Goal: Task Accomplishment & Management: Use online tool/utility

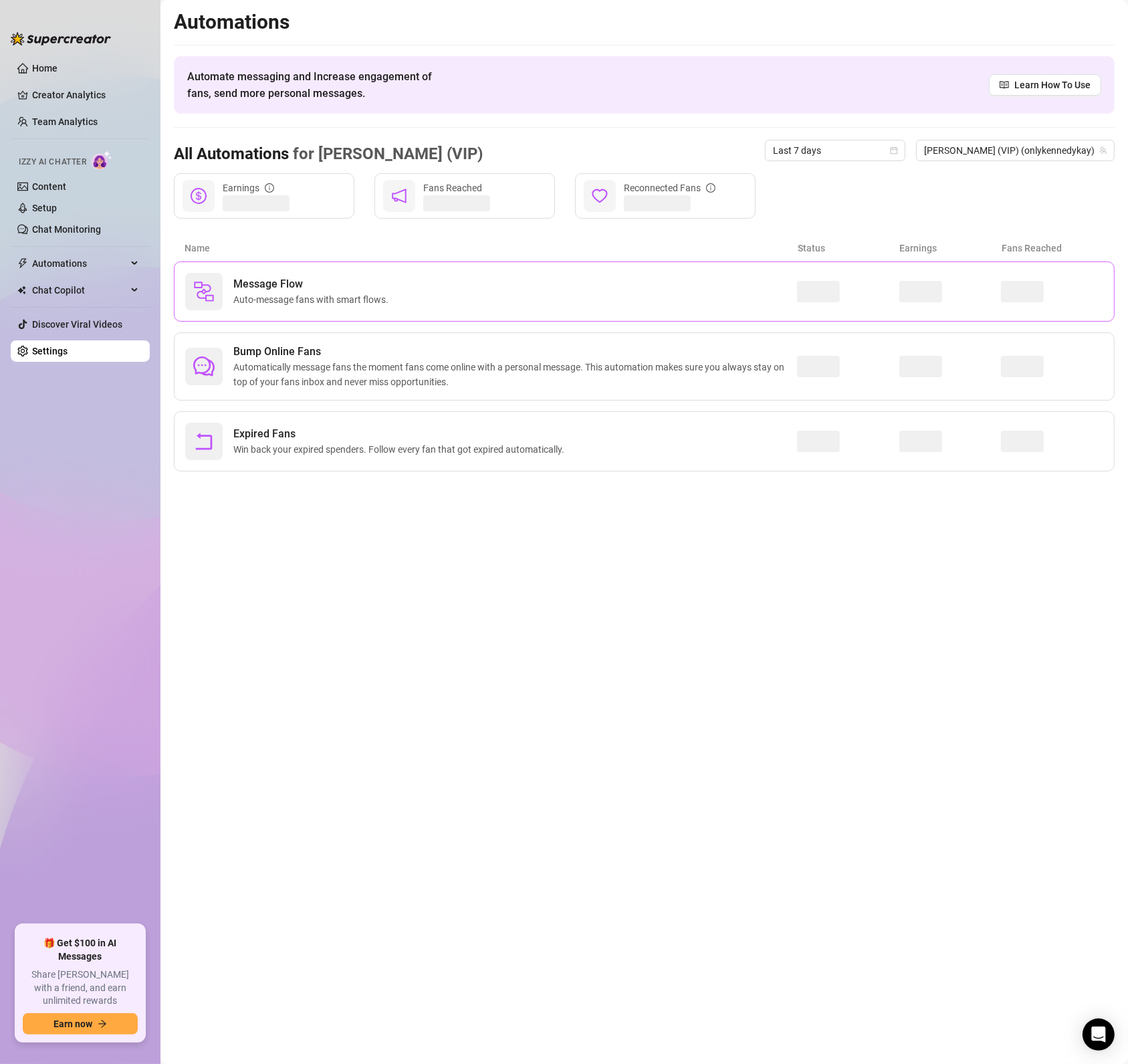
click at [932, 316] on div "Message Flow Auto-message fans with smart flows." at bounding box center [644, 291] width 941 height 60
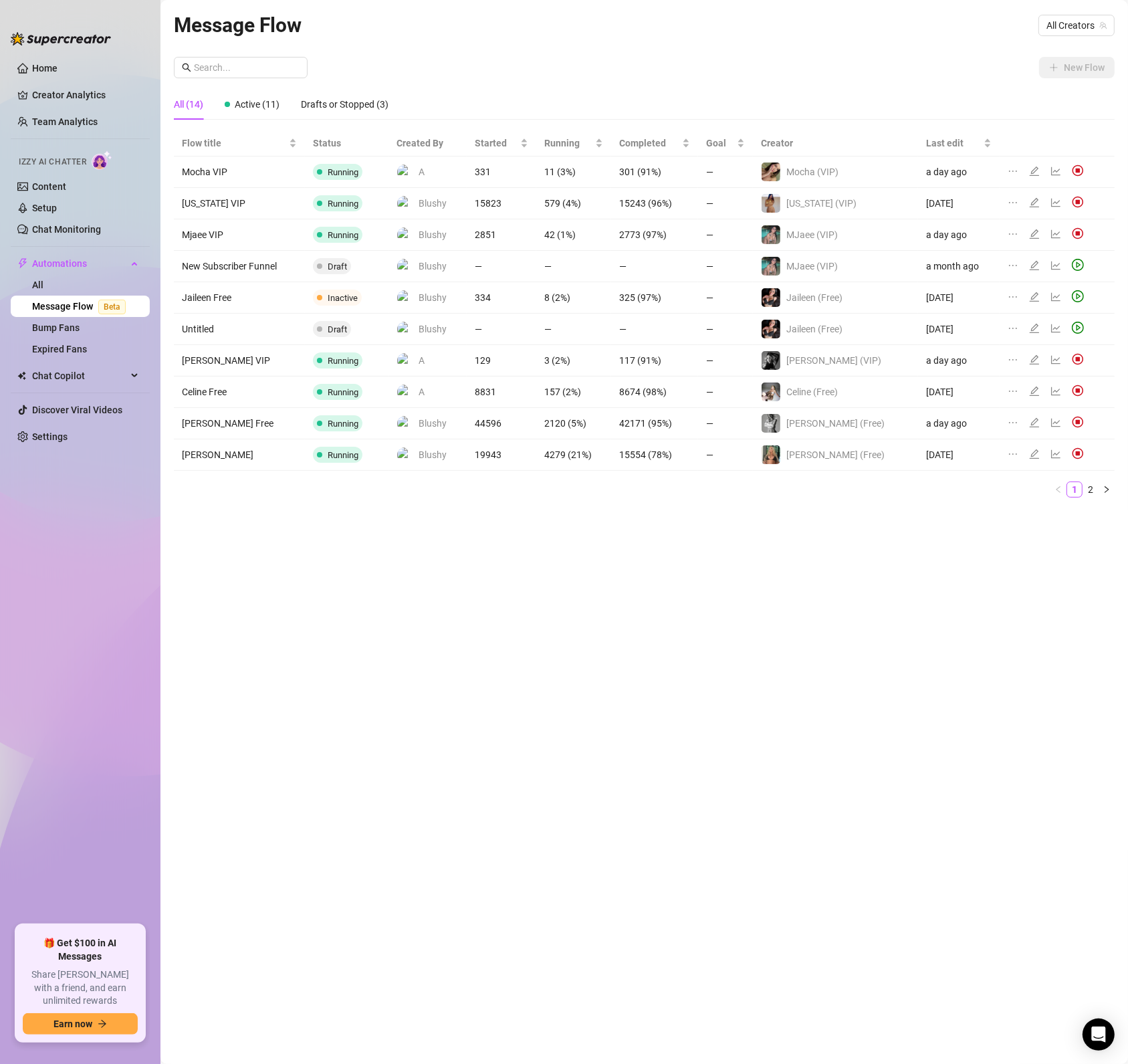
click at [1029, 363] on icon "edit" at bounding box center [1034, 360] width 11 height 11
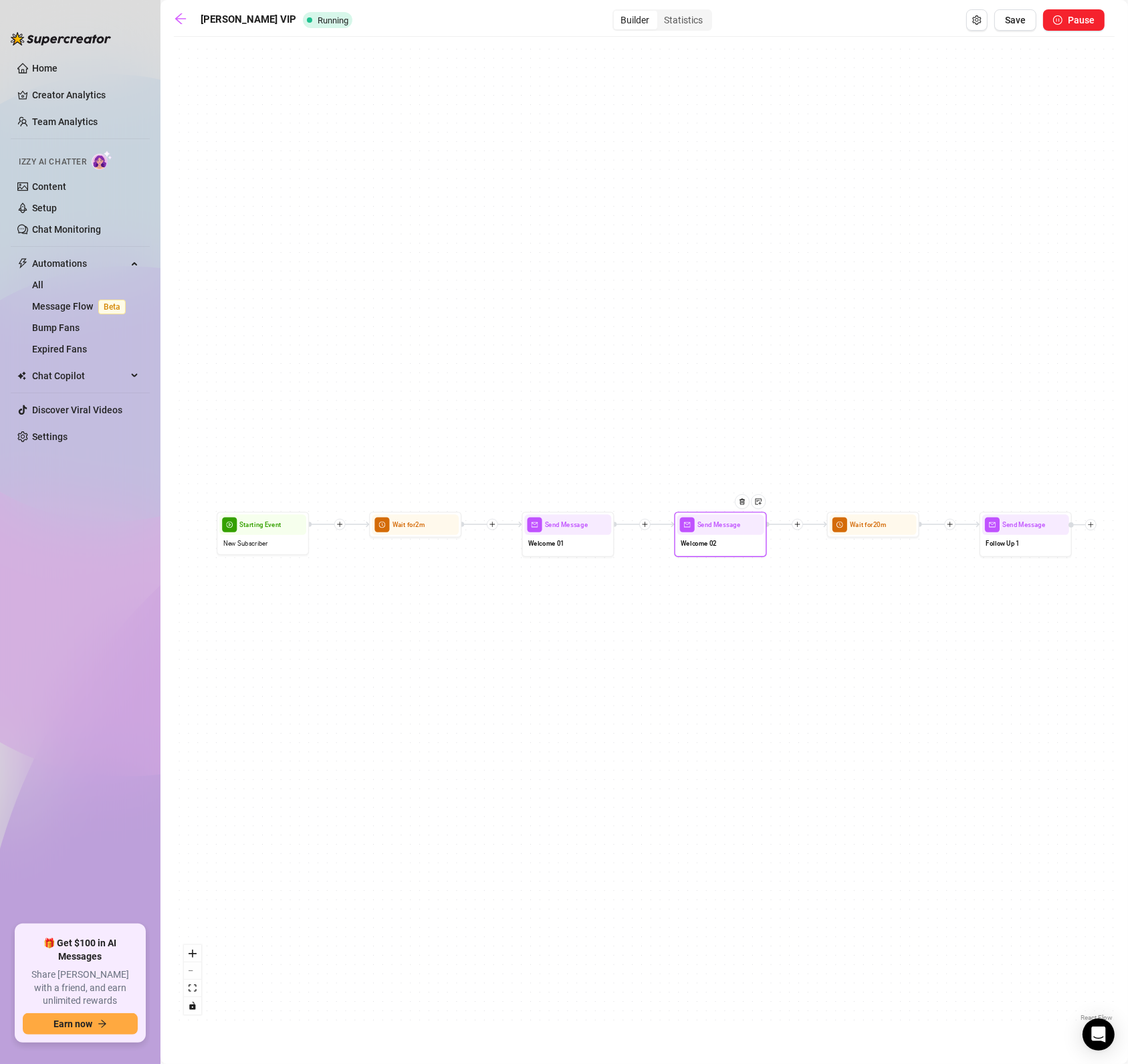
click at [749, 546] on div "Welcome 02" at bounding box center [720, 544] width 87 height 20
type textarea "Fr you gotta check my starter bundle, you're gonna love it 😉"
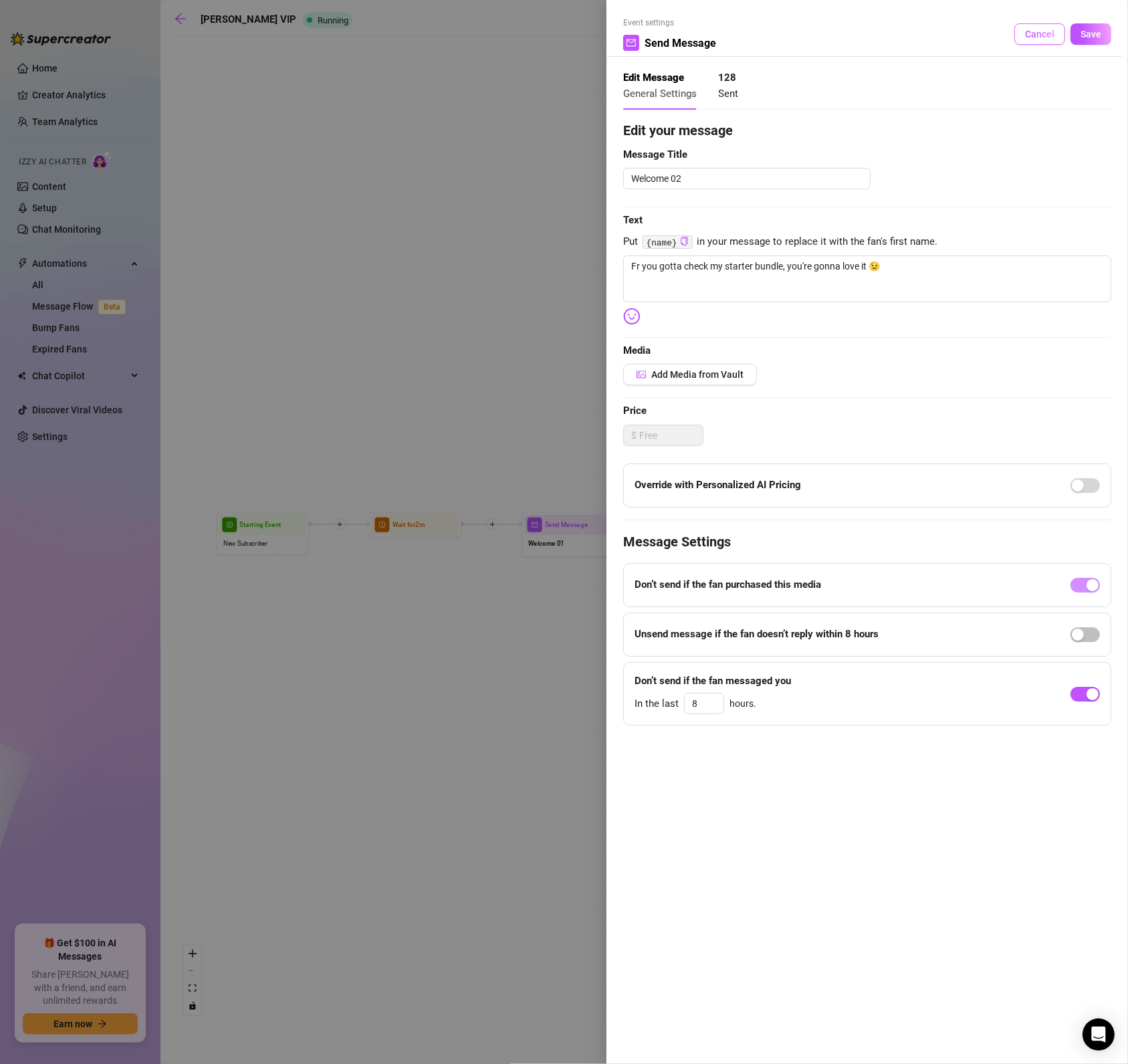
click at [1052, 37] on span "Cancel" at bounding box center [1040, 34] width 30 height 11
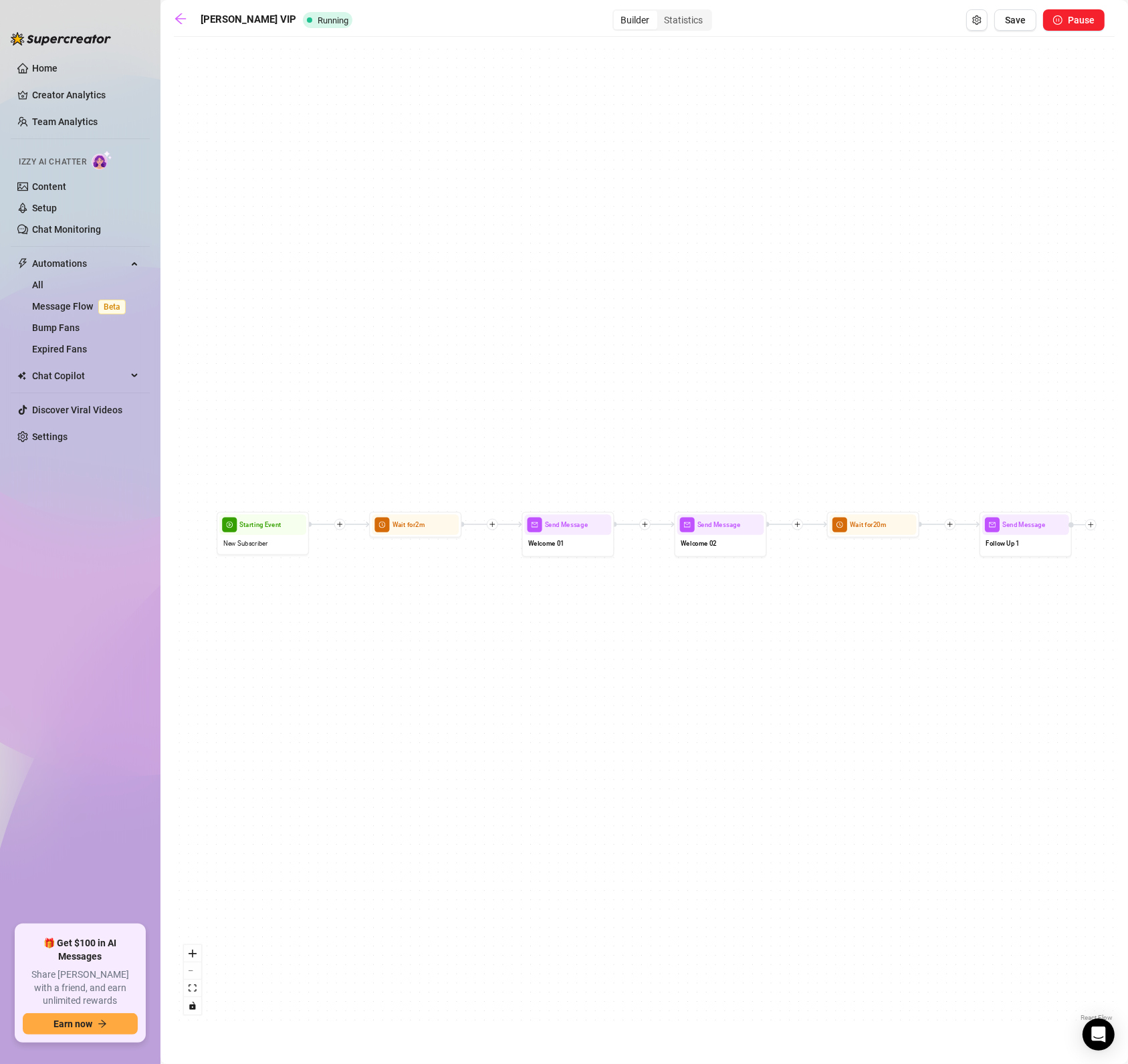
click at [845, 626] on div "Send Message Follow Up 1 Wait for 20m Send Message Welcome 02 Send Message Welc…" at bounding box center [644, 534] width 941 height 981
click at [727, 552] on div "Welcome 02" at bounding box center [720, 544] width 87 height 20
click at [725, 522] on span "Send Message" at bounding box center [719, 524] width 43 height 10
type textarea "Fr you gotta check my starter bundle, you're gonna love it 😉"
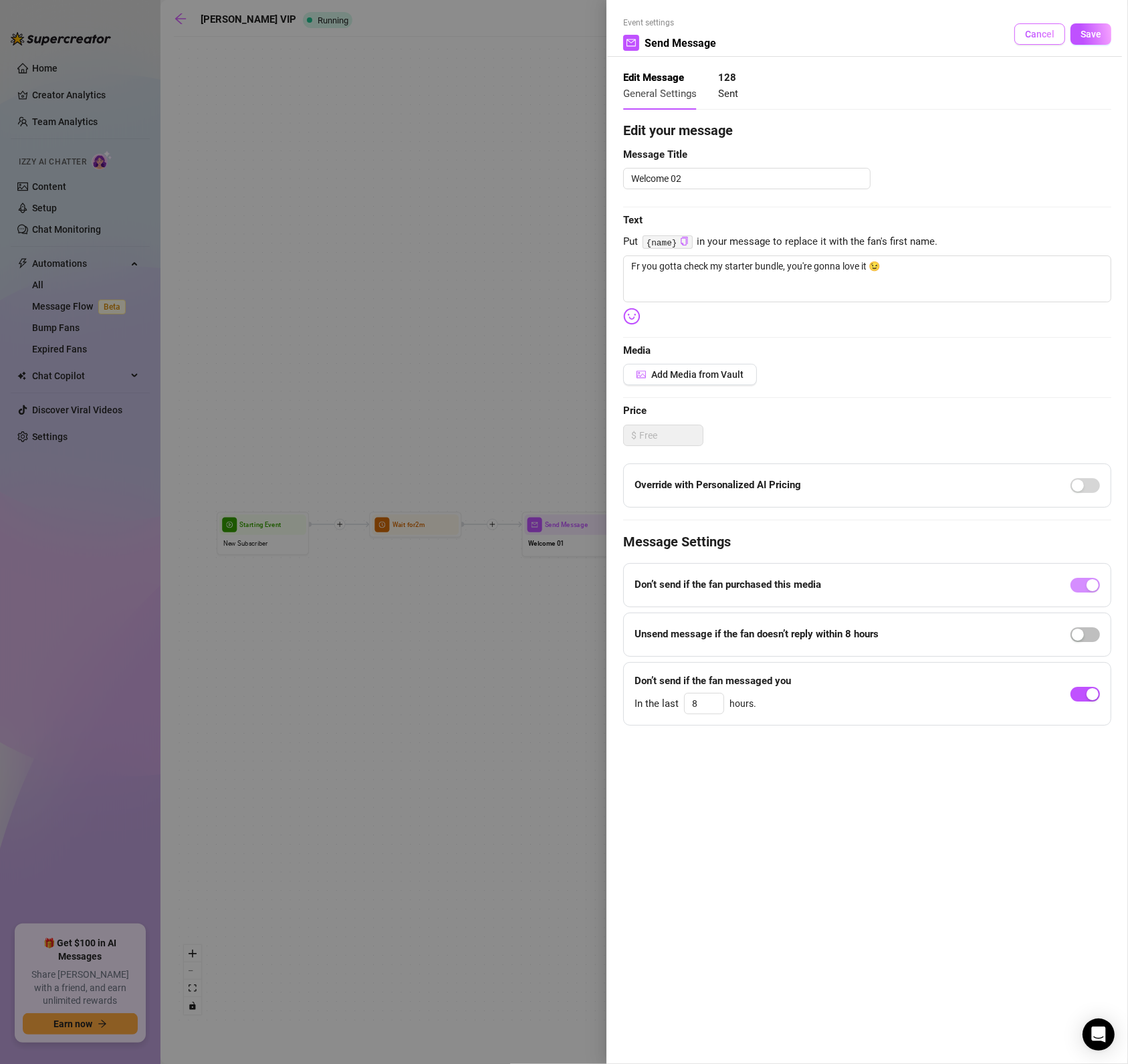
click at [1046, 38] on span "Cancel" at bounding box center [1040, 34] width 30 height 11
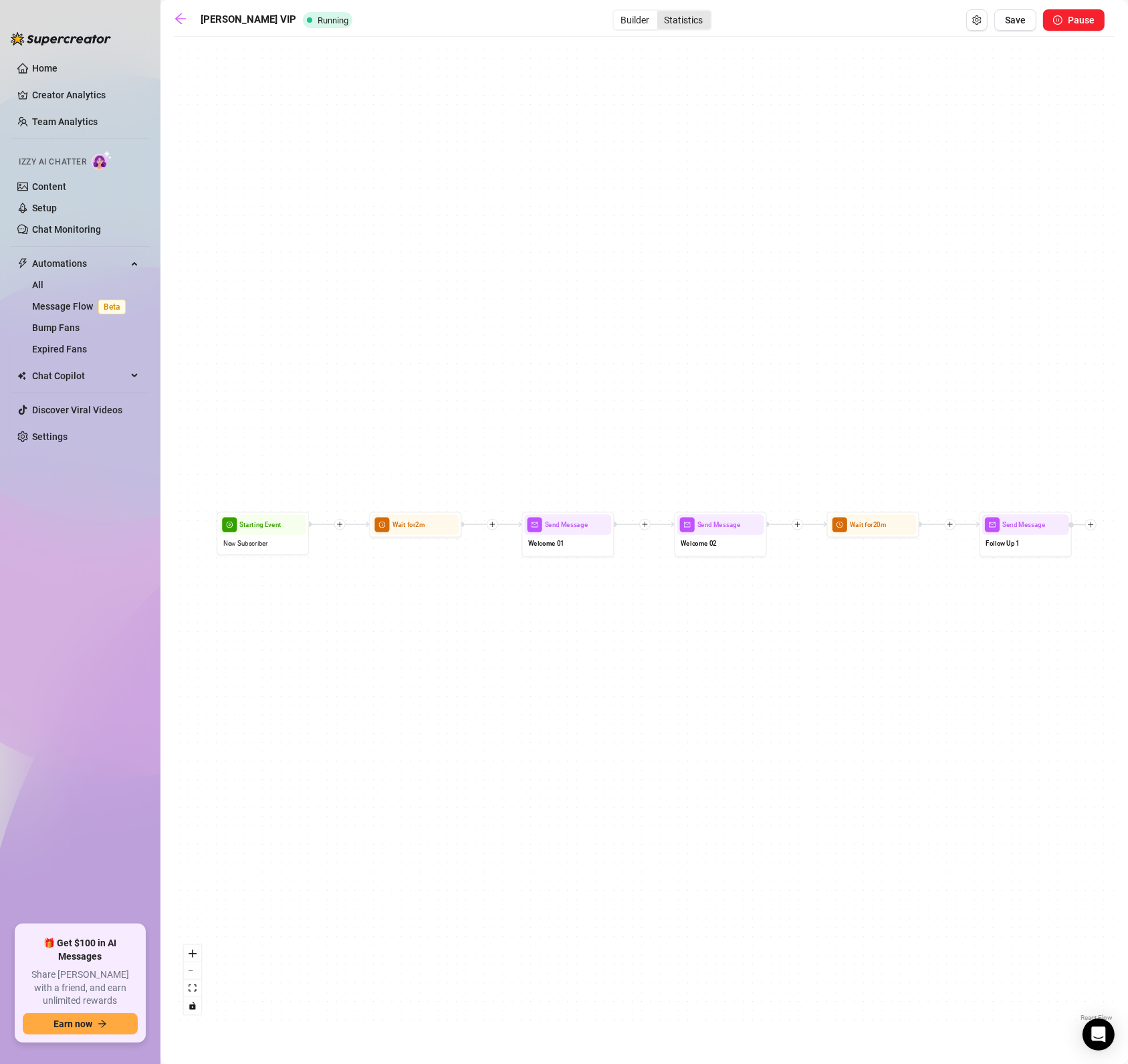
click at [658, 20] on div "Statistics" at bounding box center [684, 20] width 53 height 19
click at [661, 13] on input "Statistics" at bounding box center [661, 13] width 0 height 0
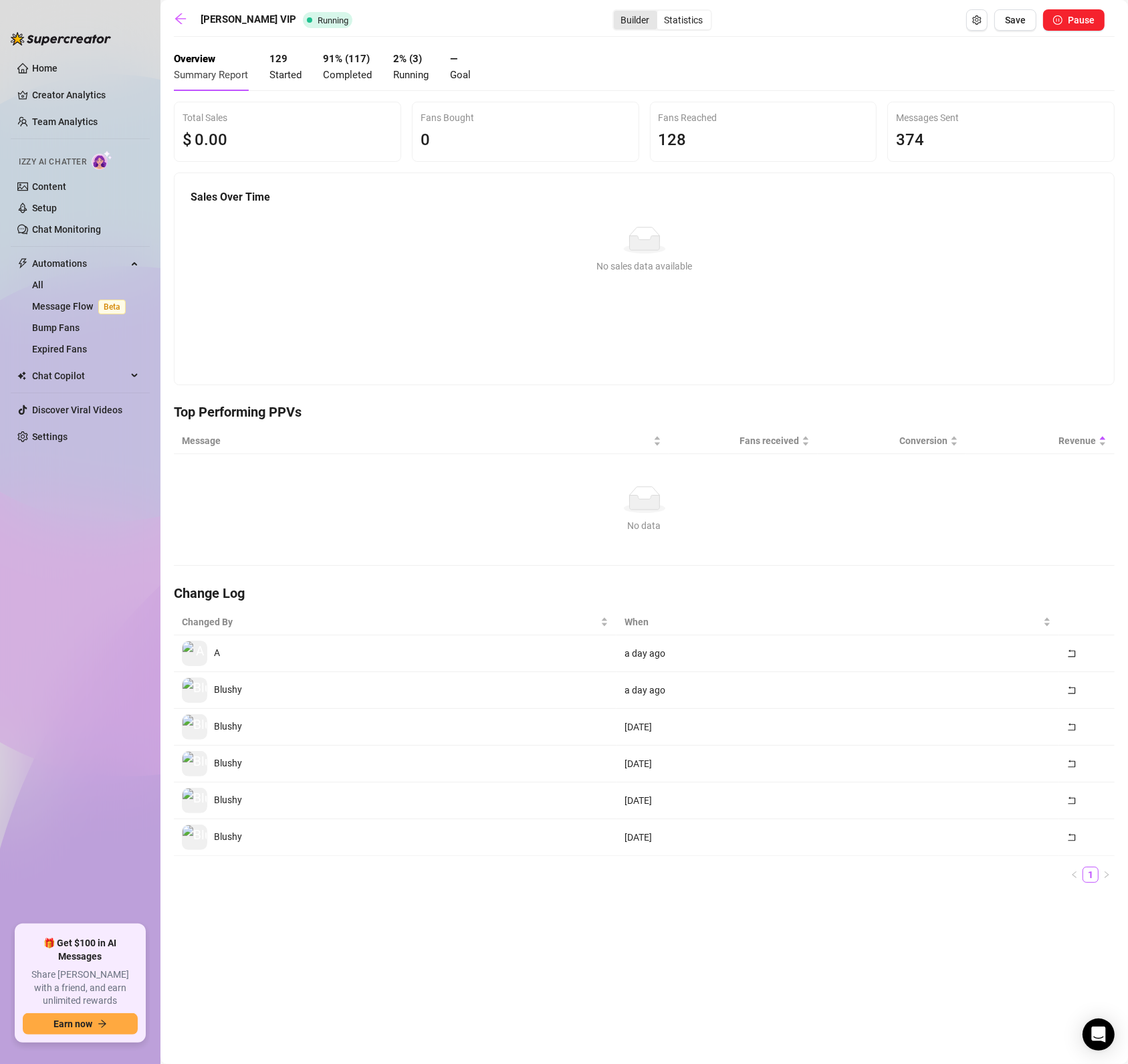
click at [614, 17] on div "Builder" at bounding box center [635, 20] width 44 height 19
click at [617, 13] on input "Builder" at bounding box center [617, 13] width 0 height 0
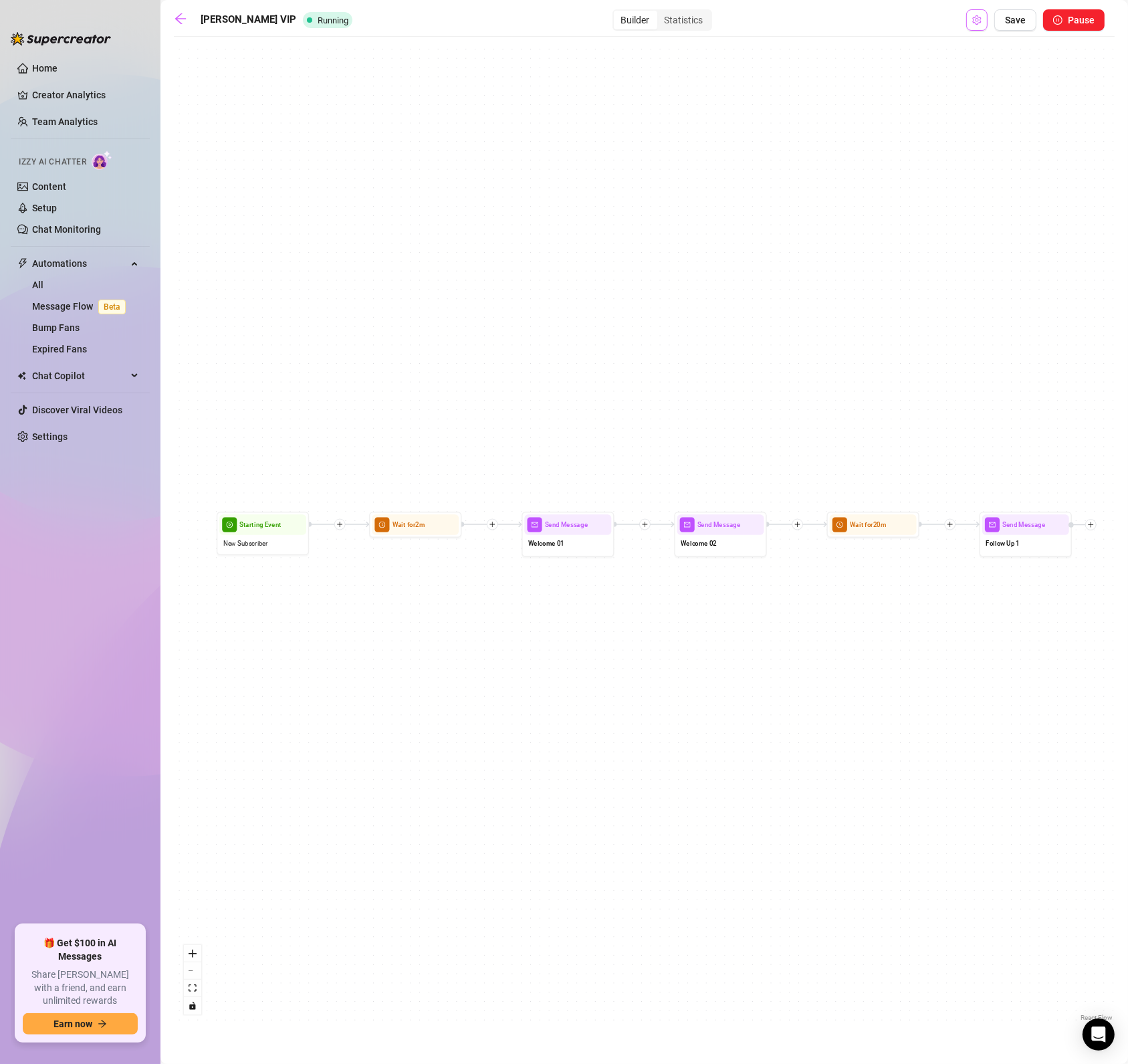
click at [975, 28] on button "Open Exit Rules" at bounding box center [977, 20] width 22 height 22
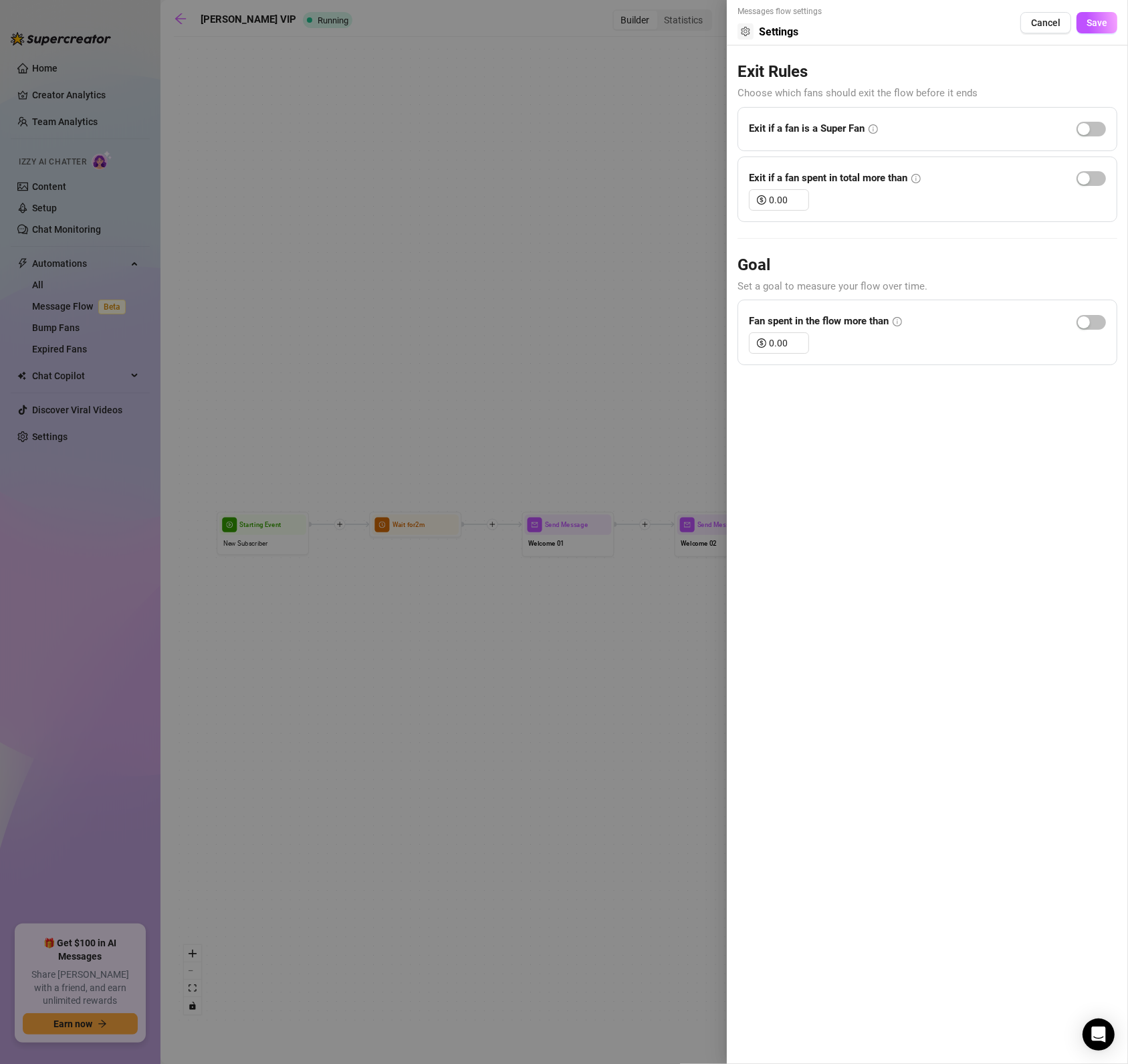
click at [1093, 314] on div at bounding box center [1092, 322] width 30 height 22
click at [1052, 17] on span "Cancel" at bounding box center [1046, 23] width 30 height 11
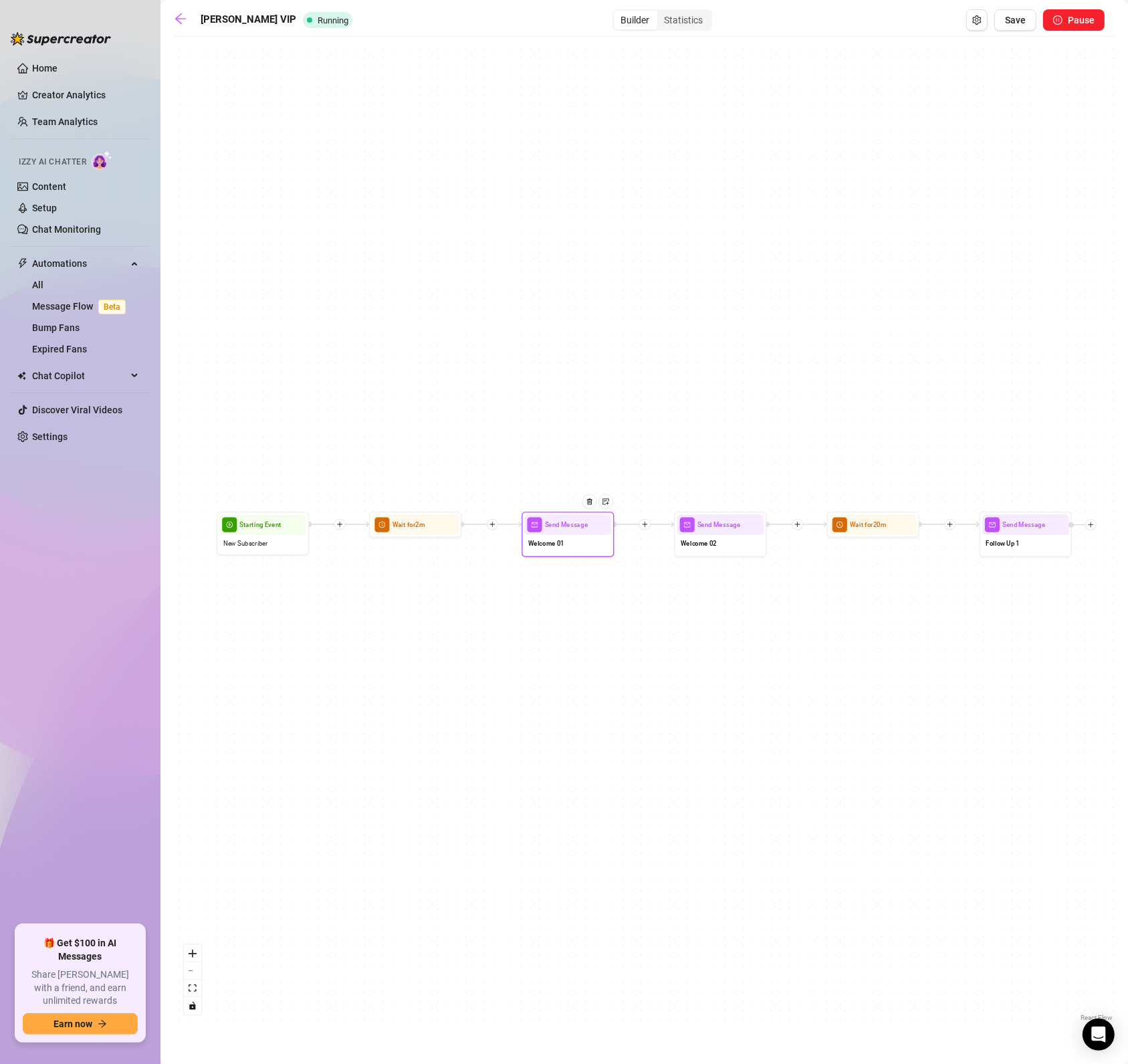
click at [548, 532] on div "Send Message" at bounding box center [567, 524] width 87 height 20
type textarea "Yooooo I'm sooo glad you're here!!"
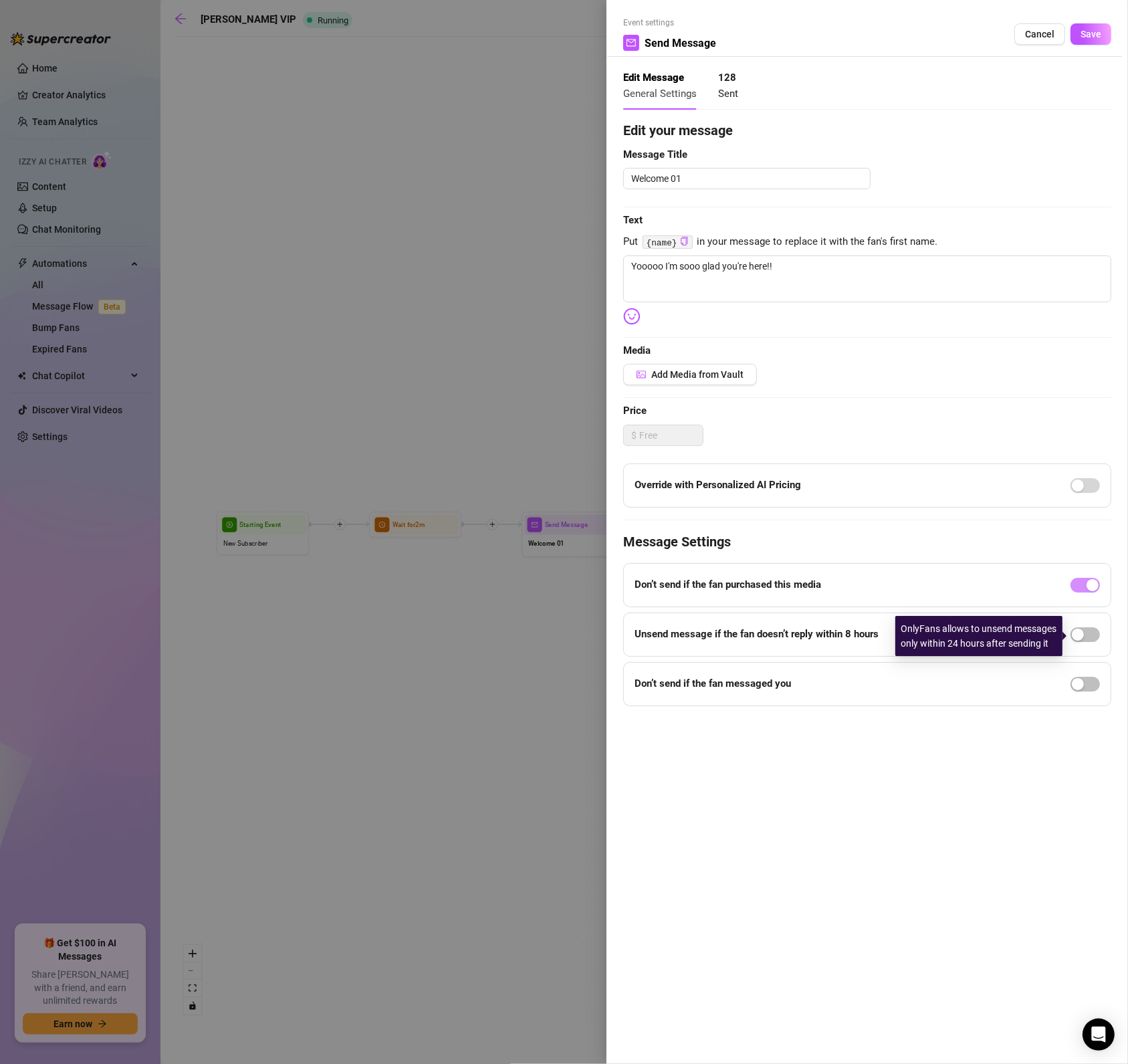
click at [444, 634] on div at bounding box center [564, 532] width 1128 height 1064
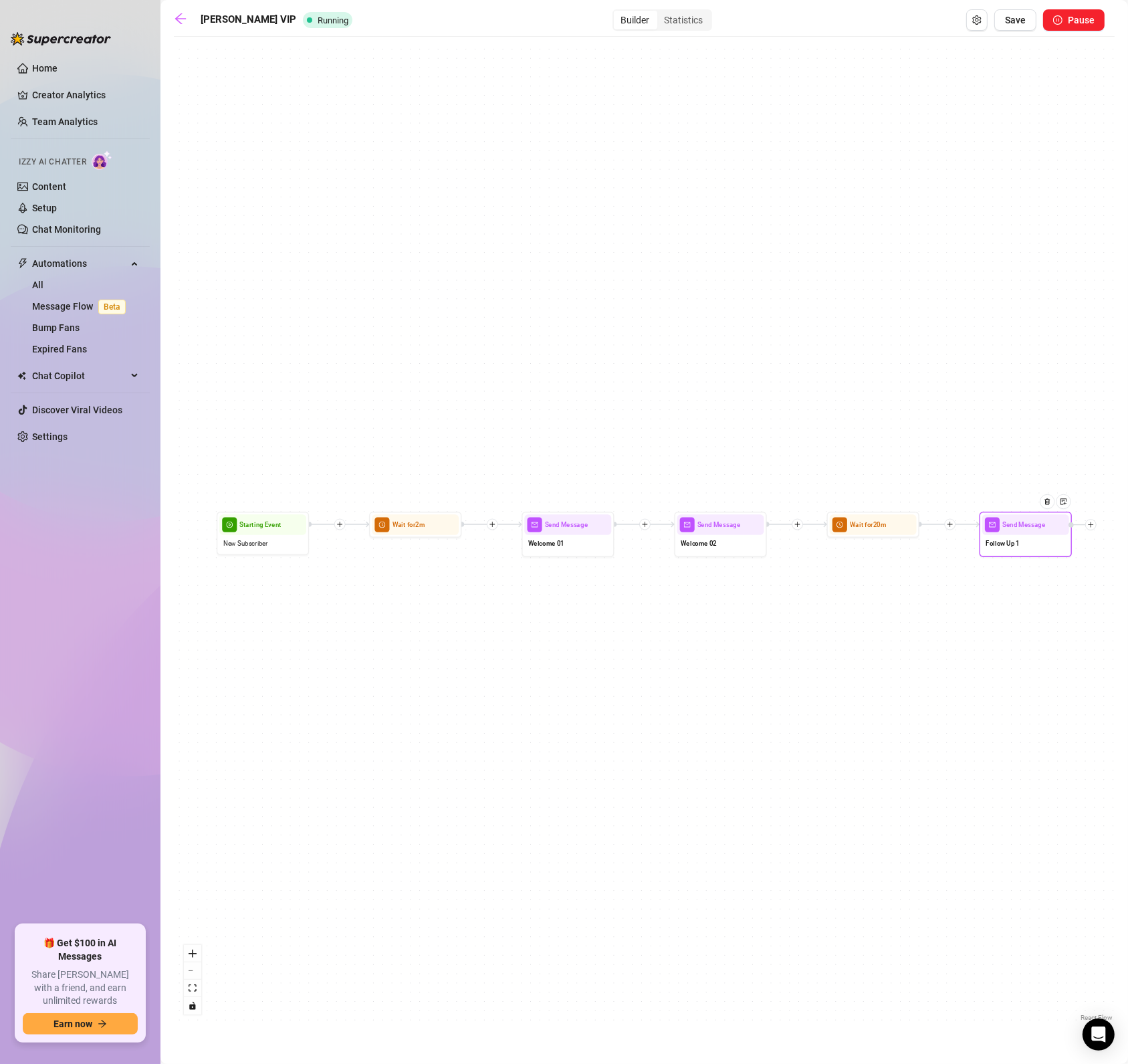
click at [1053, 538] on div "Follow Up 1" at bounding box center [1026, 544] width 87 height 20
type textarea "Cmon don't you wanna see more of me? 😝"
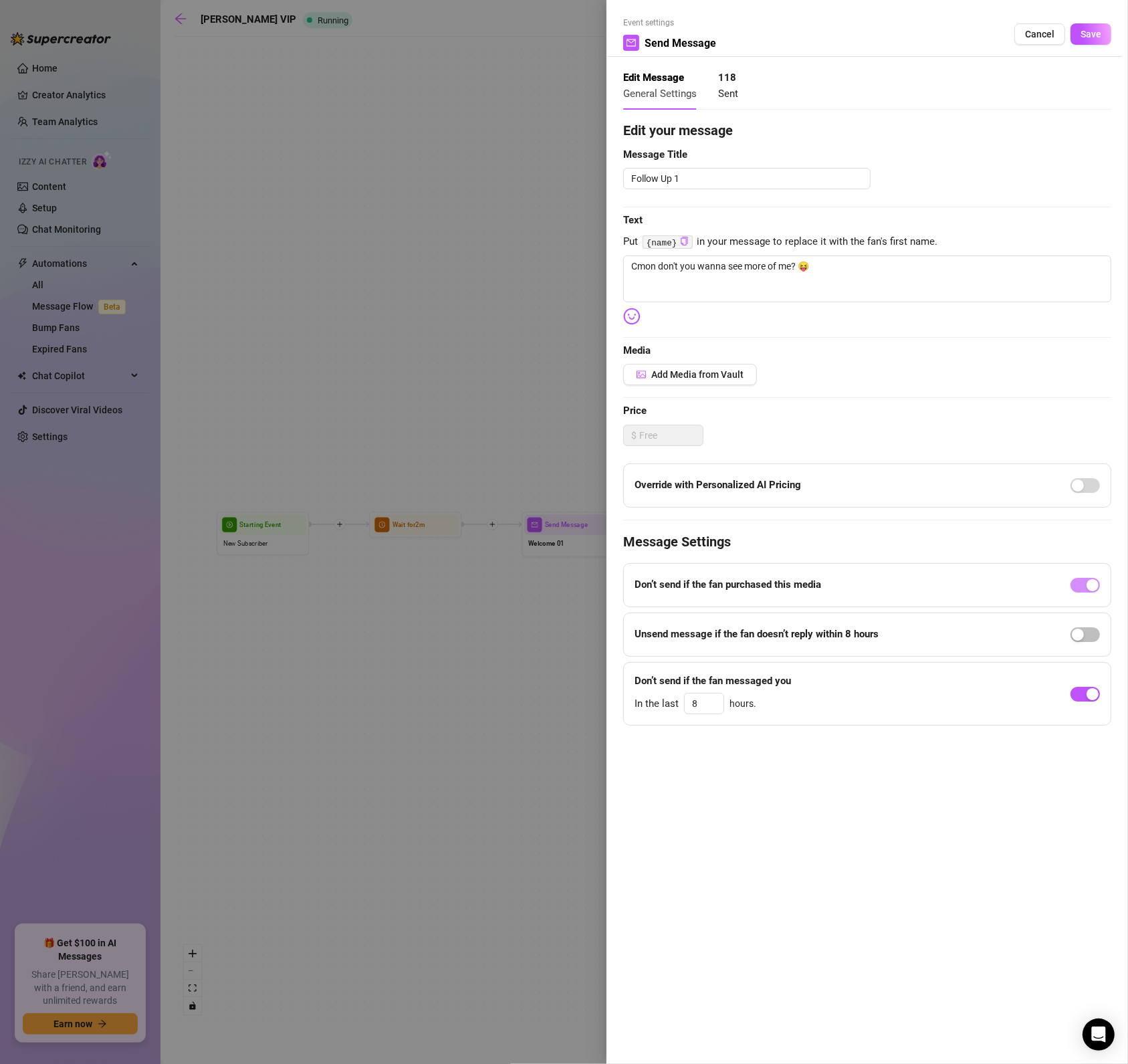
click at [219, 258] on div at bounding box center [564, 532] width 1128 height 1064
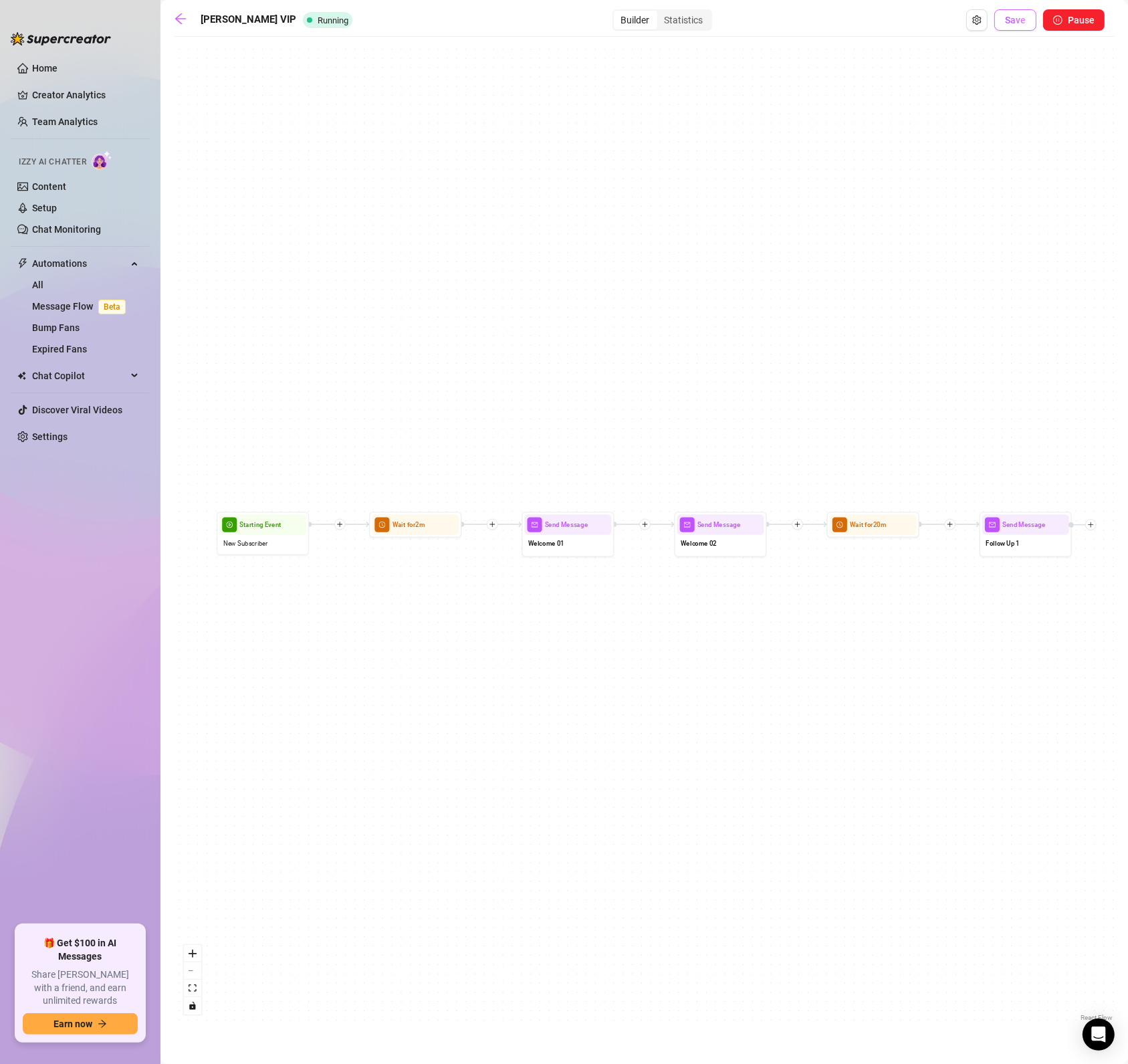
click at [1024, 21] on span "Save" at bounding box center [1015, 20] width 21 height 11
click at [189, 16] on link at bounding box center [184, 20] width 20 height 16
